Goal: Information Seeking & Learning: Understand process/instructions

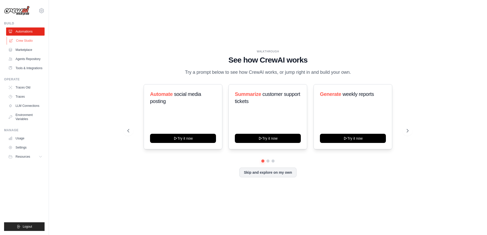
click at [35, 41] on link "Crew Studio" at bounding box center [26, 41] width 38 height 8
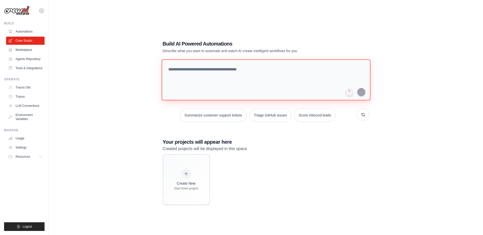
click at [214, 72] on textarea at bounding box center [266, 79] width 209 height 41
click at [32, 69] on link "Tools & Integrations" at bounding box center [26, 68] width 38 height 8
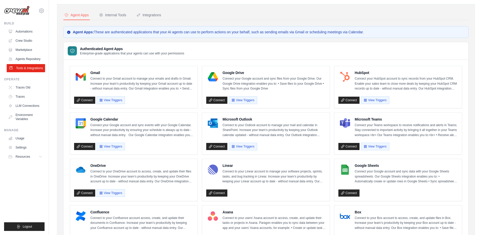
scroll to position [17, 0]
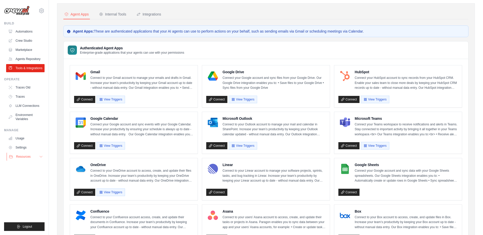
click at [42, 157] on icon at bounding box center [41, 157] width 4 height 4
click at [31, 166] on span "Documentation" at bounding box center [28, 166] width 21 height 4
